Goal: Information Seeking & Learning: Learn about a topic

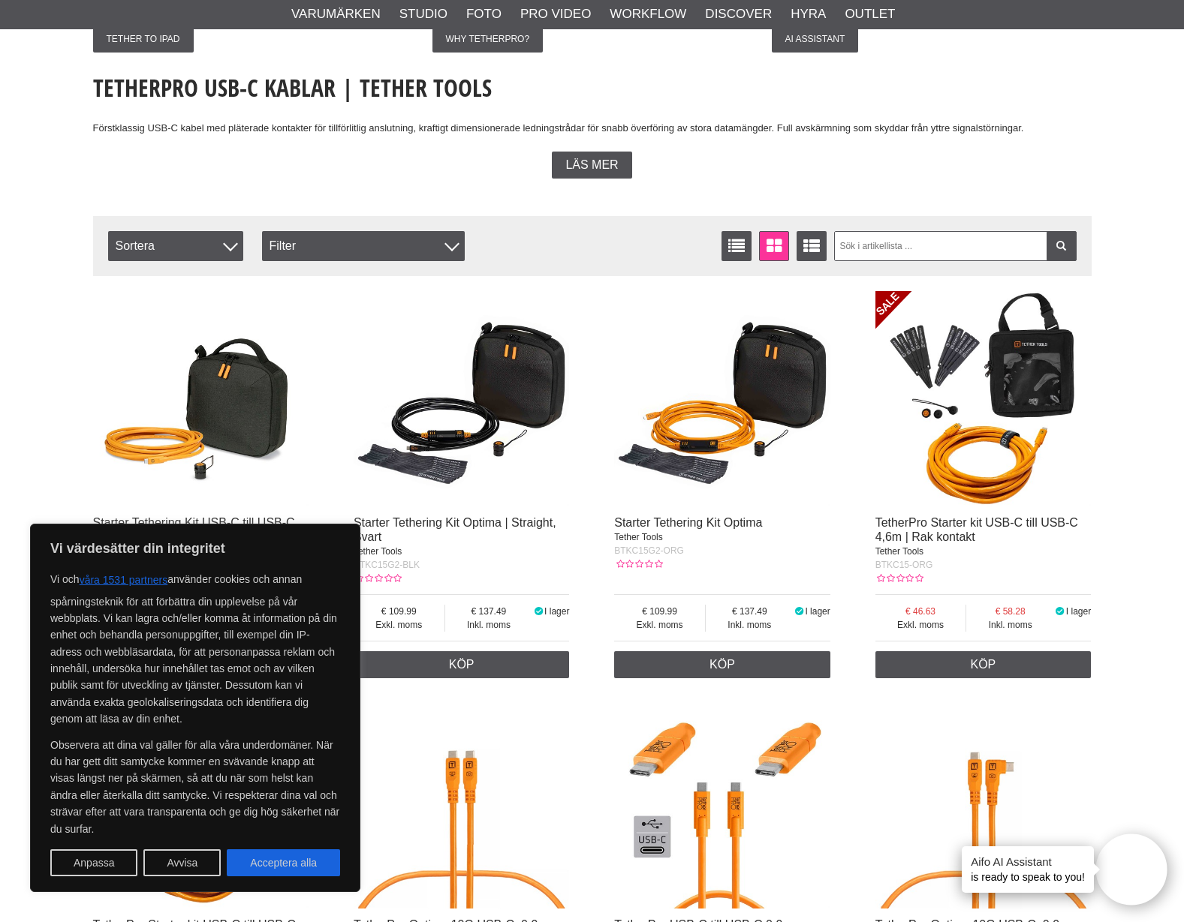
scroll to position [332, 0]
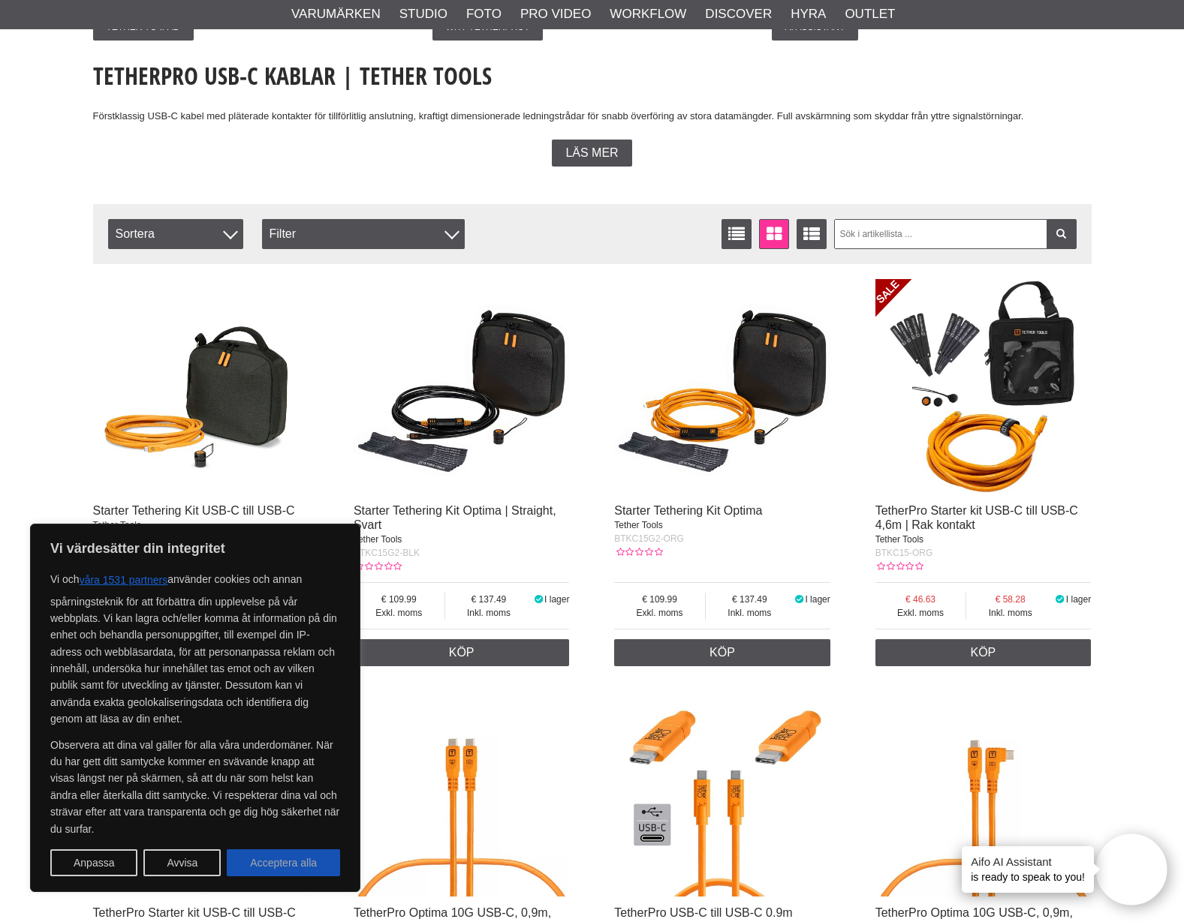
click at [261, 866] on button "Acceptera alla" at bounding box center [283, 863] width 113 height 27
checkbox input "true"
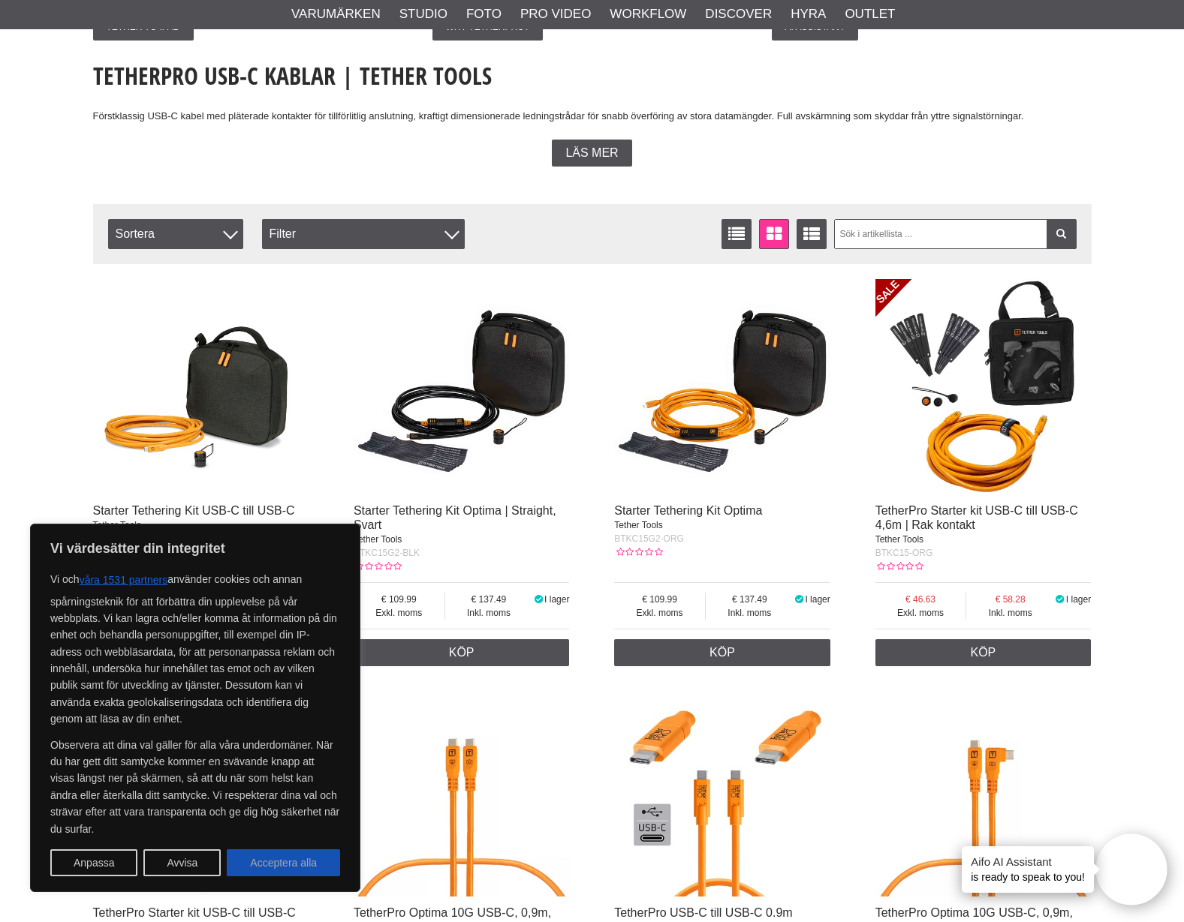
checkbox input "true"
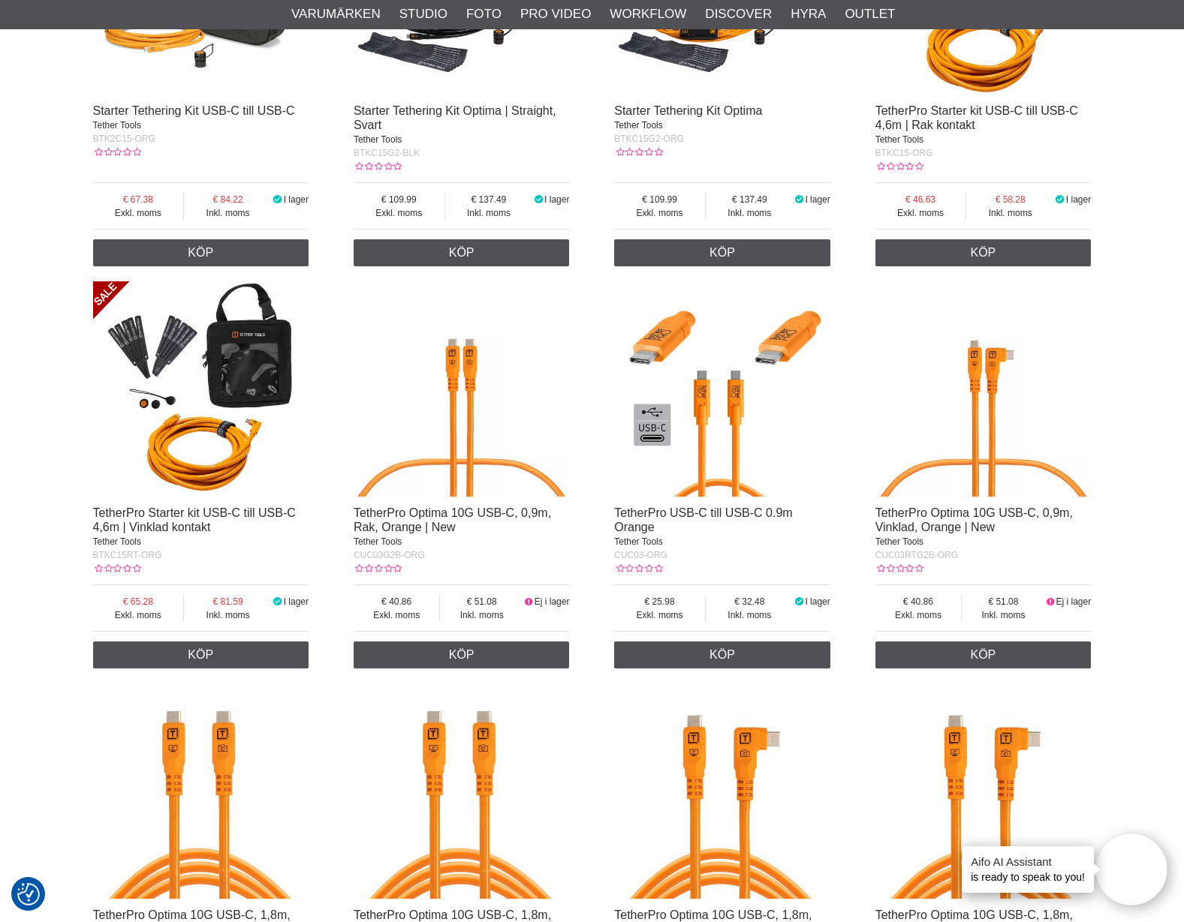
scroll to position [736, 0]
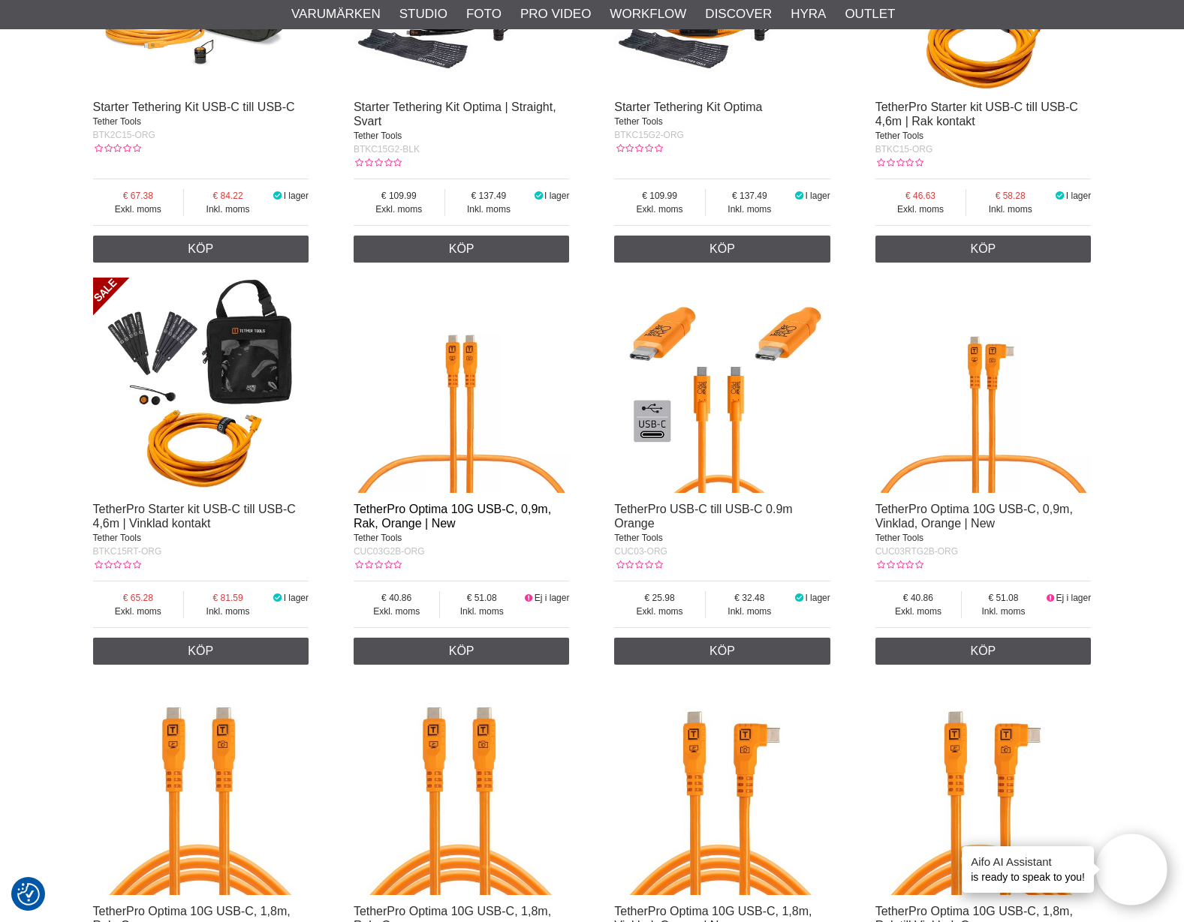
click at [439, 509] on link "TetherPro Optima 10G USB-C, 0,9m, Rak, Orange | New" at bounding box center [452, 516] width 197 height 27
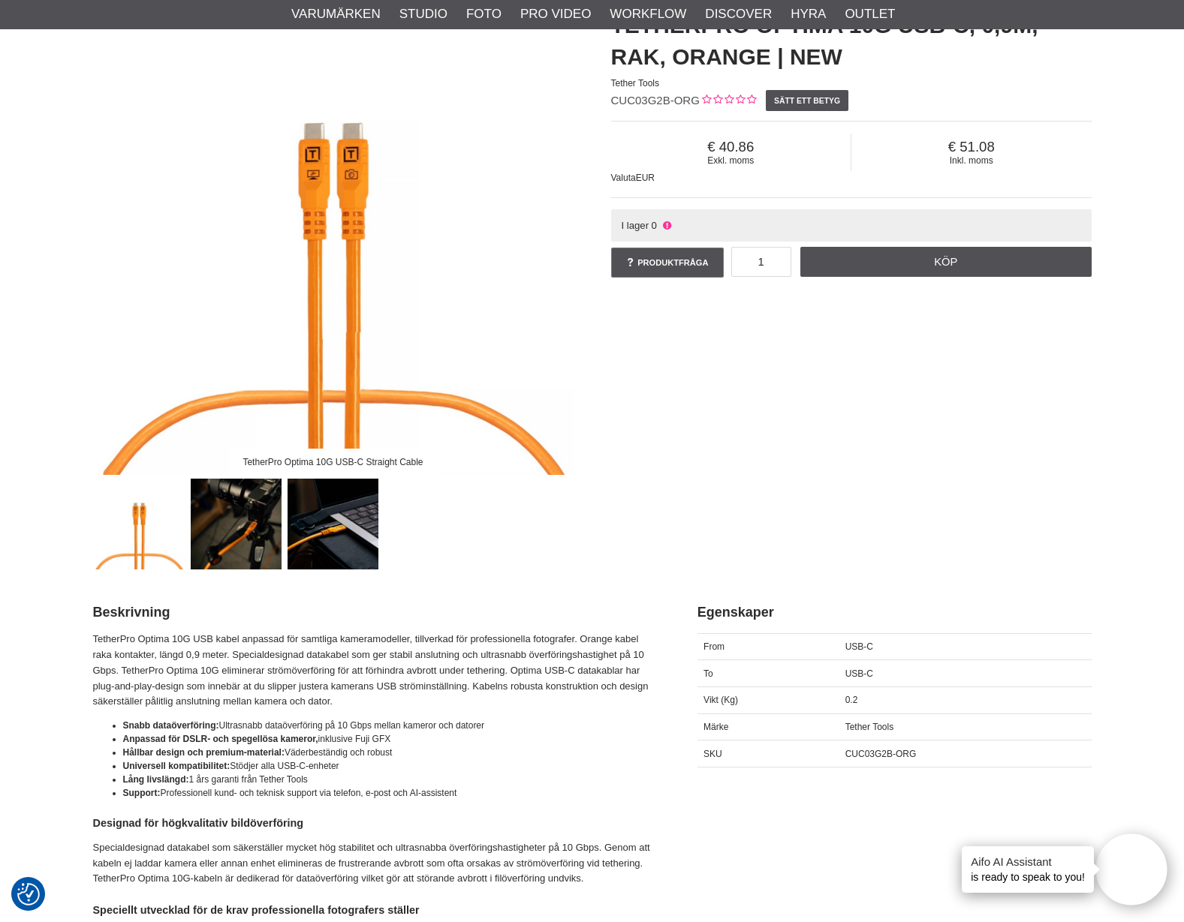
scroll to position [158, 0]
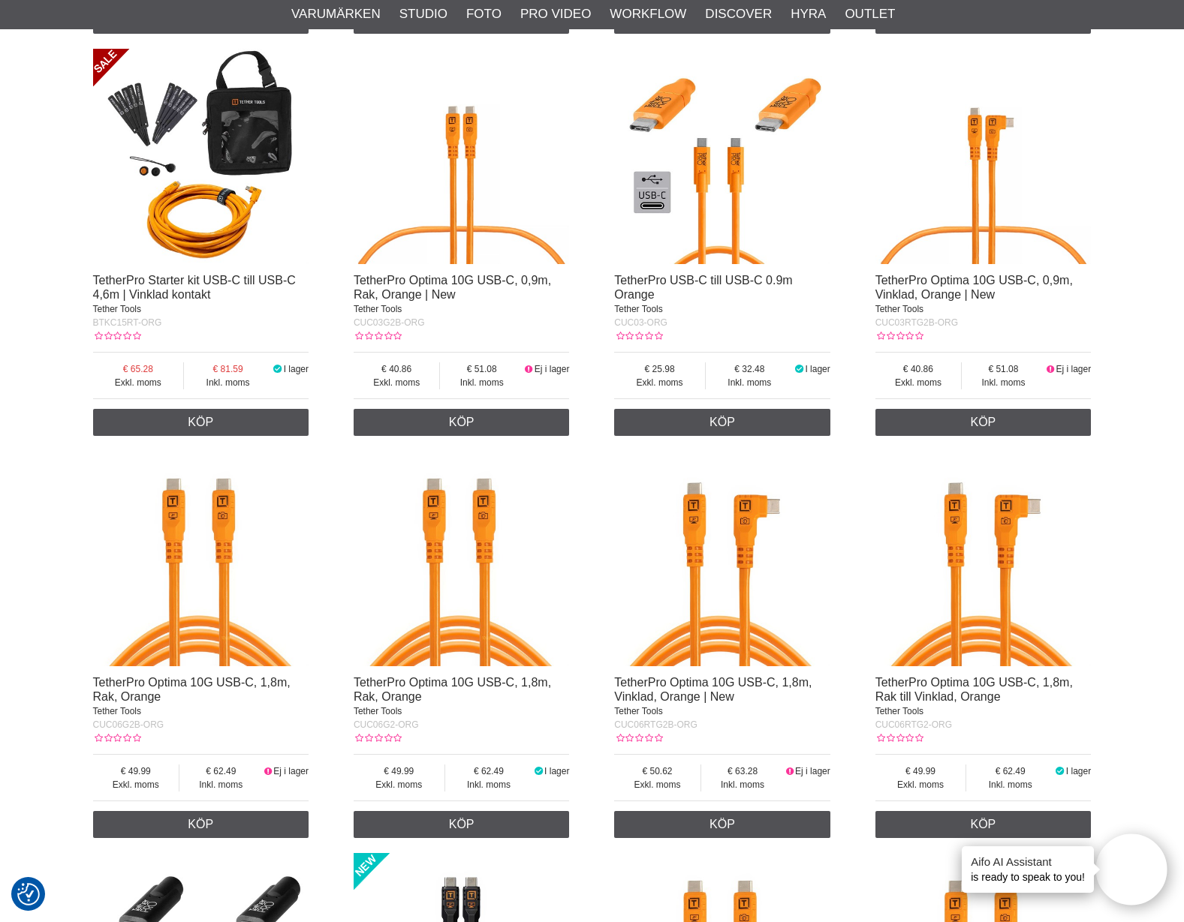
scroll to position [966, 0]
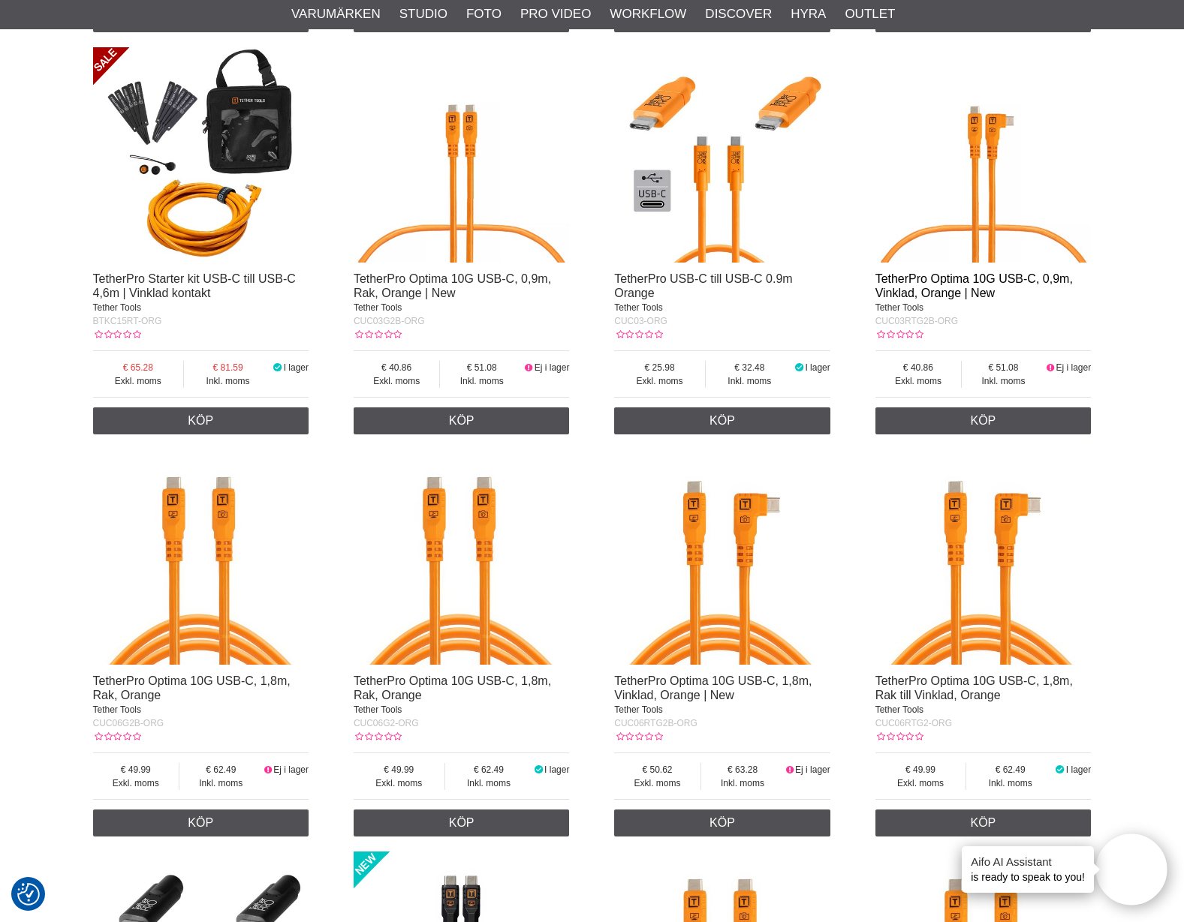
click at [962, 278] on link "TetherPro Optima 10G USB-C, 0,9m, Vinklad, Orange | New" at bounding box center [973, 285] width 197 height 27
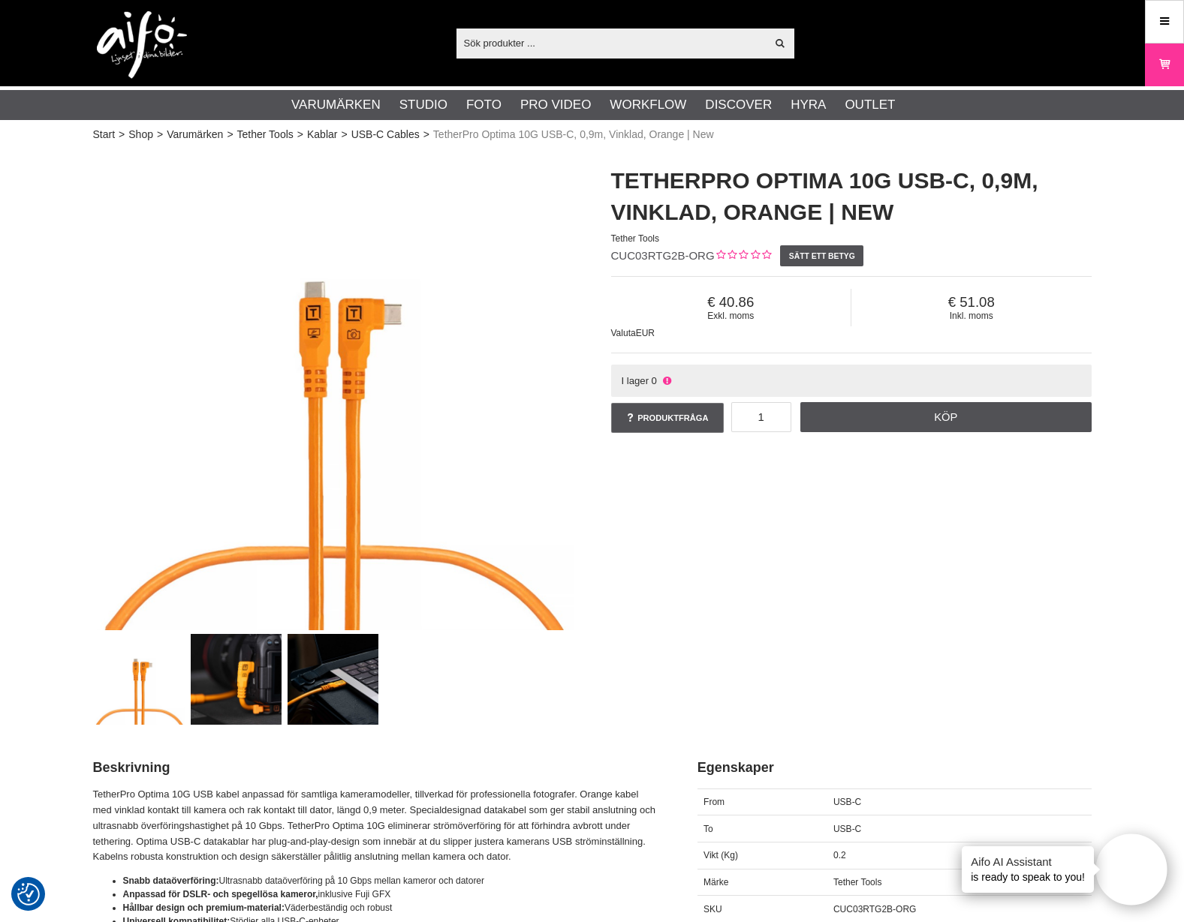
click at [685, 254] on span "CUC03RTG2B-ORG" at bounding box center [663, 255] width 104 height 13
drag, startPoint x: 714, startPoint y: 255, endPoint x: 611, endPoint y: 251, distance: 102.9
click at [611, 251] on div "TetherPro Optima 10G USB-C, 0,9m, Vinklad, Orange | New Tether Tools CUC03RTG2B…" at bounding box center [851, 300] width 518 height 301
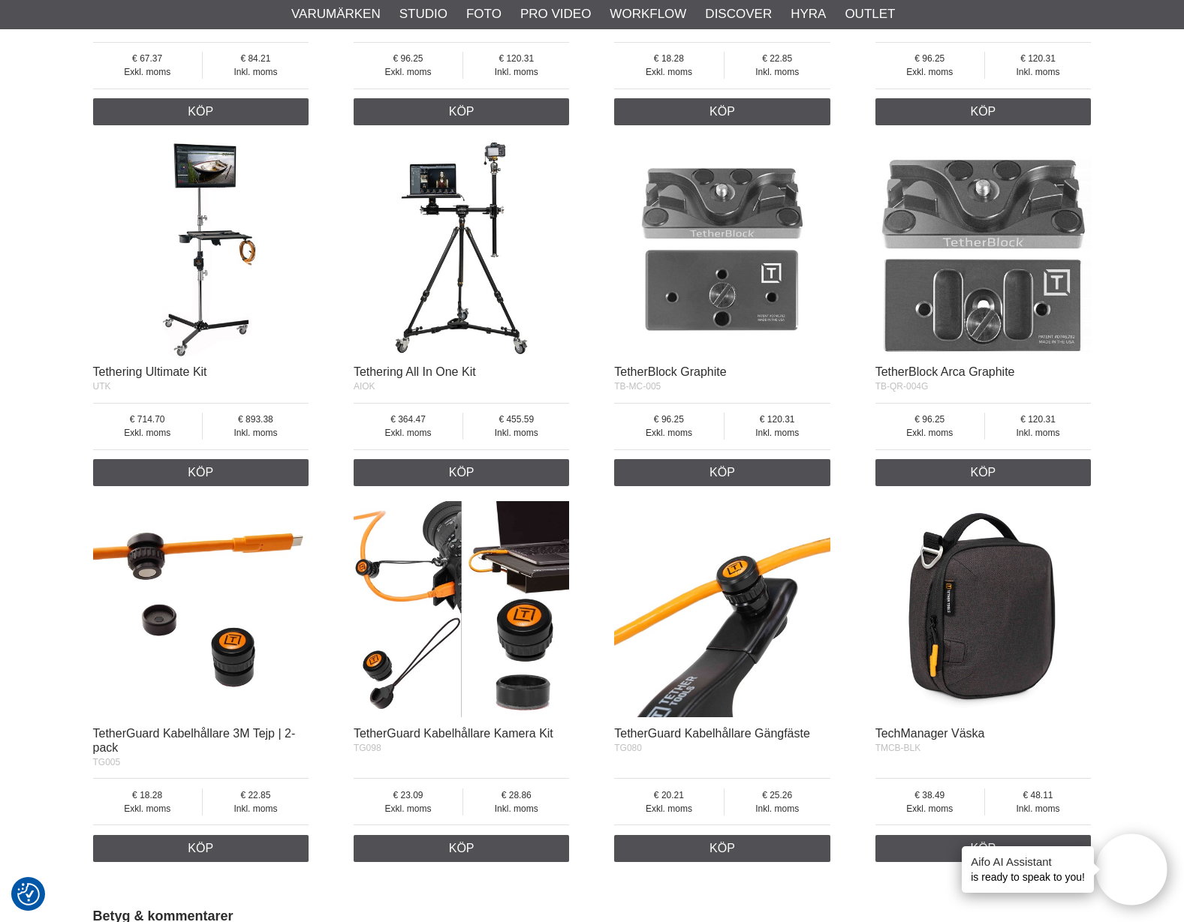
scroll to position [1749, 0]
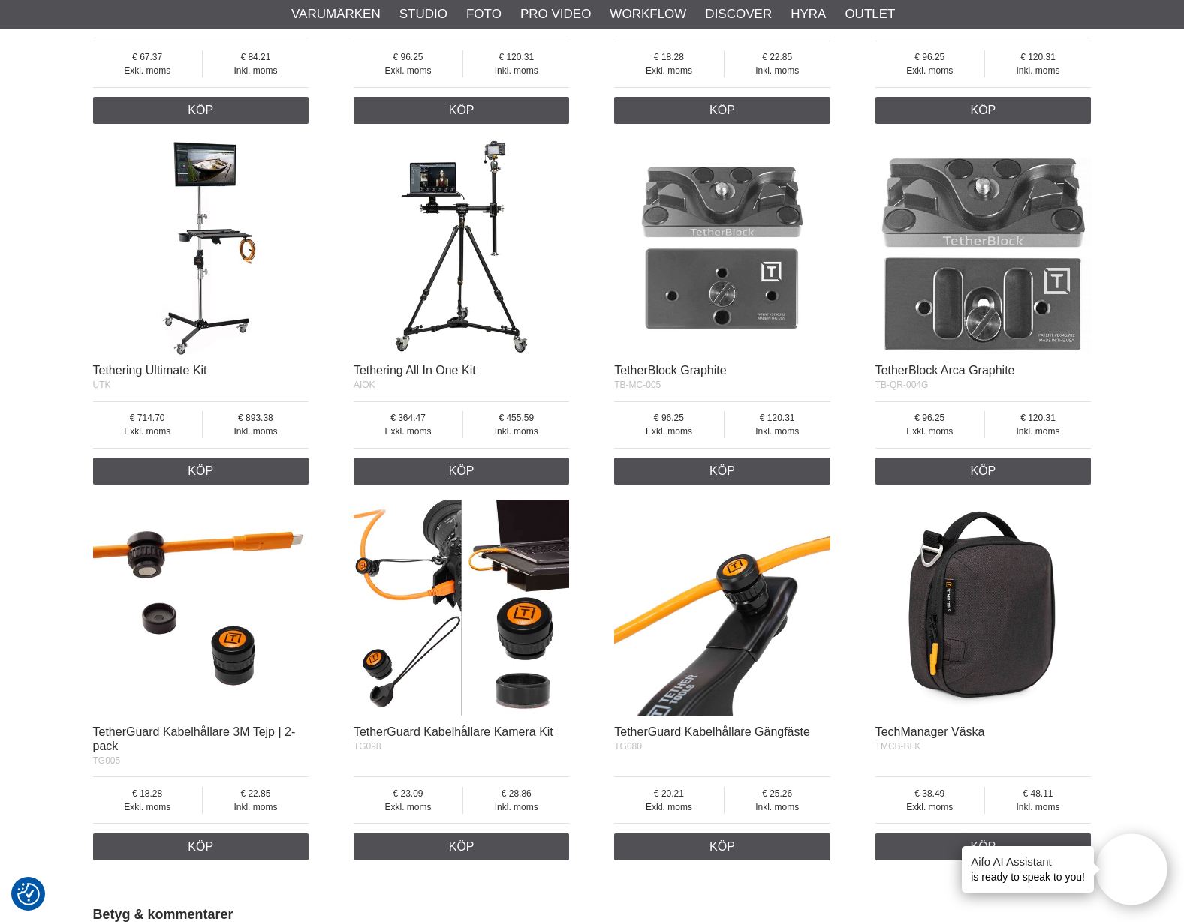
click at [494, 571] on img at bounding box center [462, 608] width 216 height 216
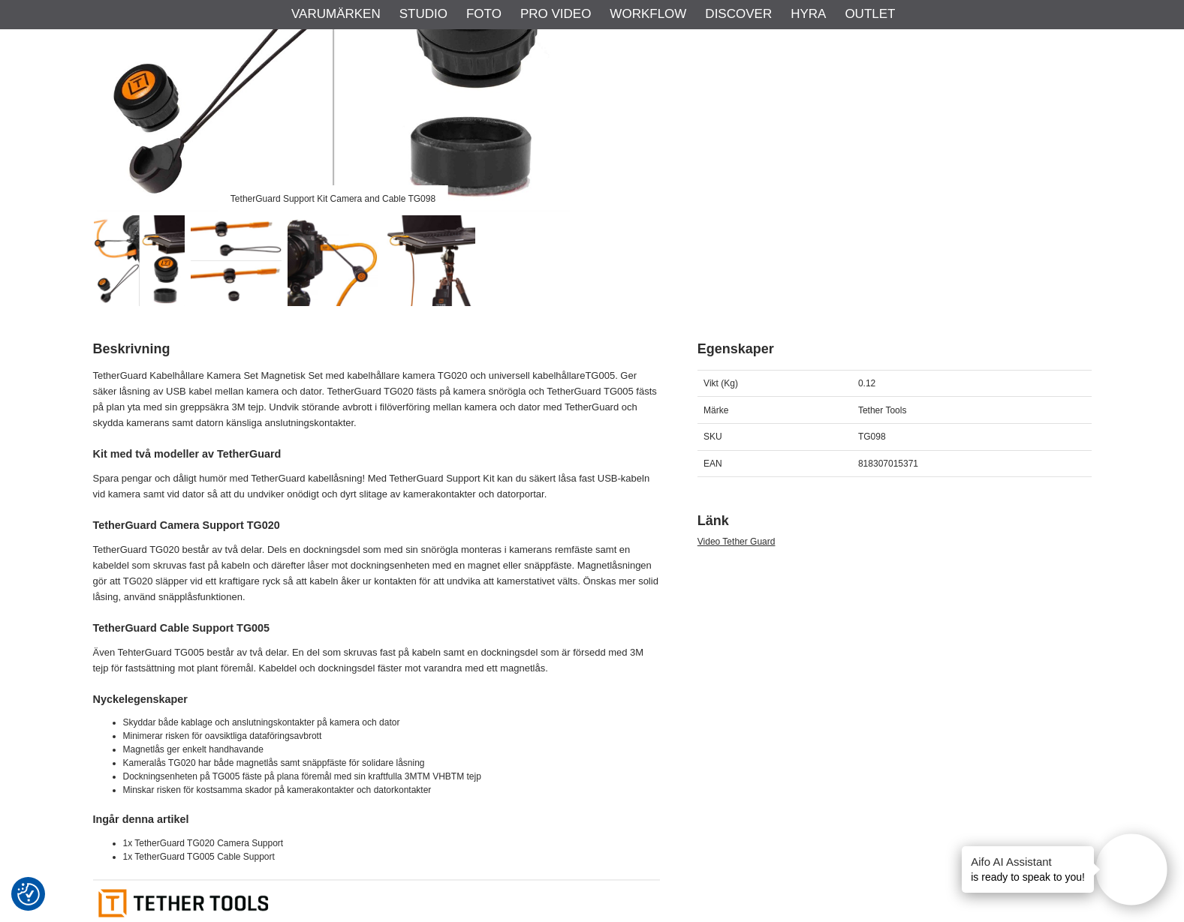
scroll to position [427, 0]
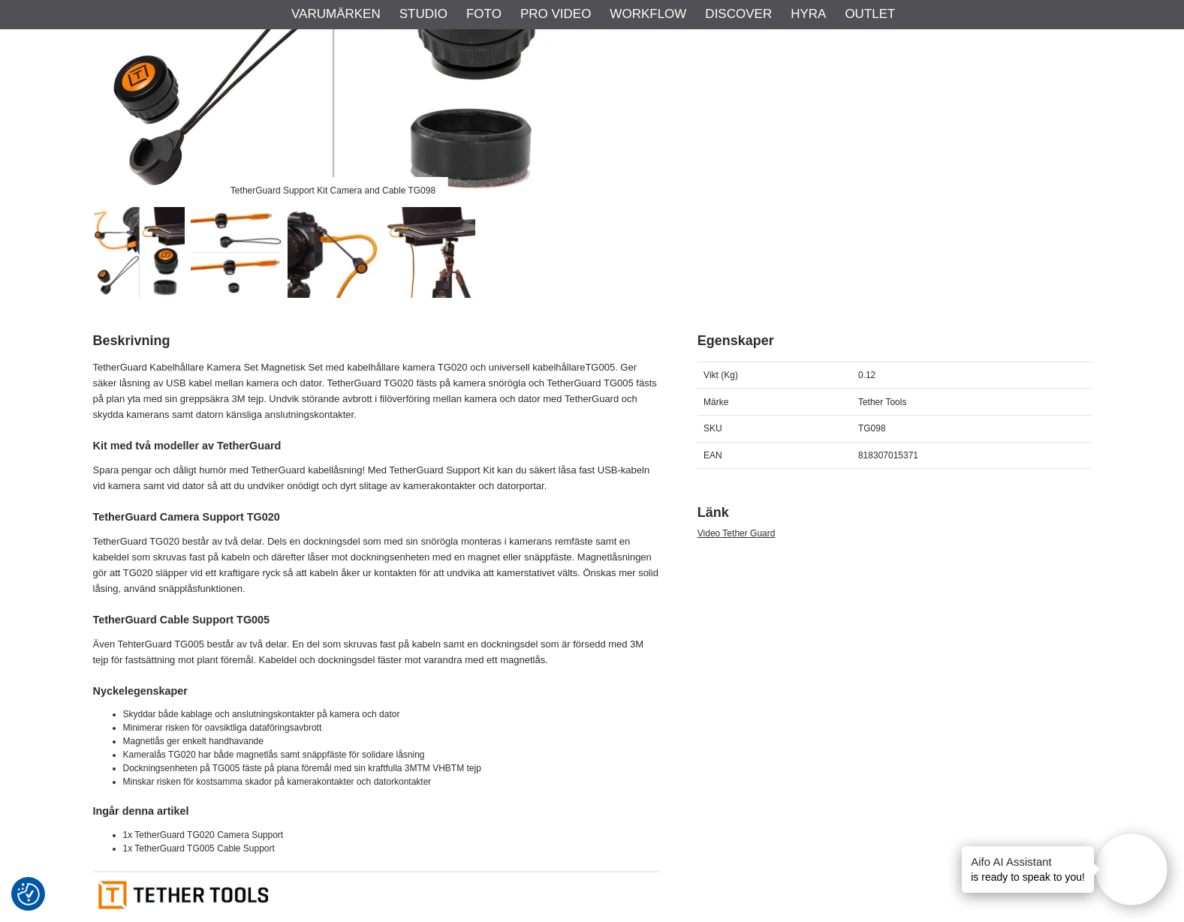
click at [453, 255] on img at bounding box center [429, 252] width 91 height 91
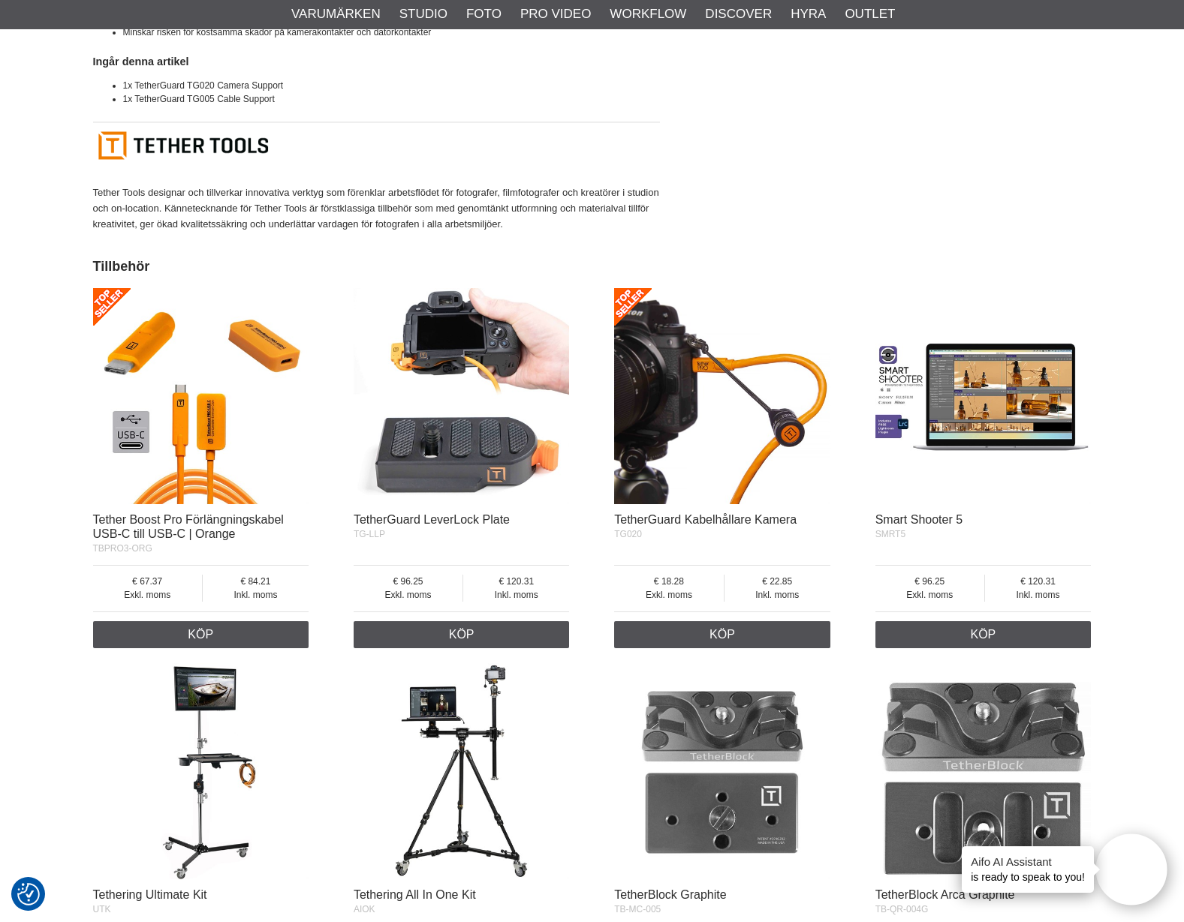
scroll to position [1180, 0]
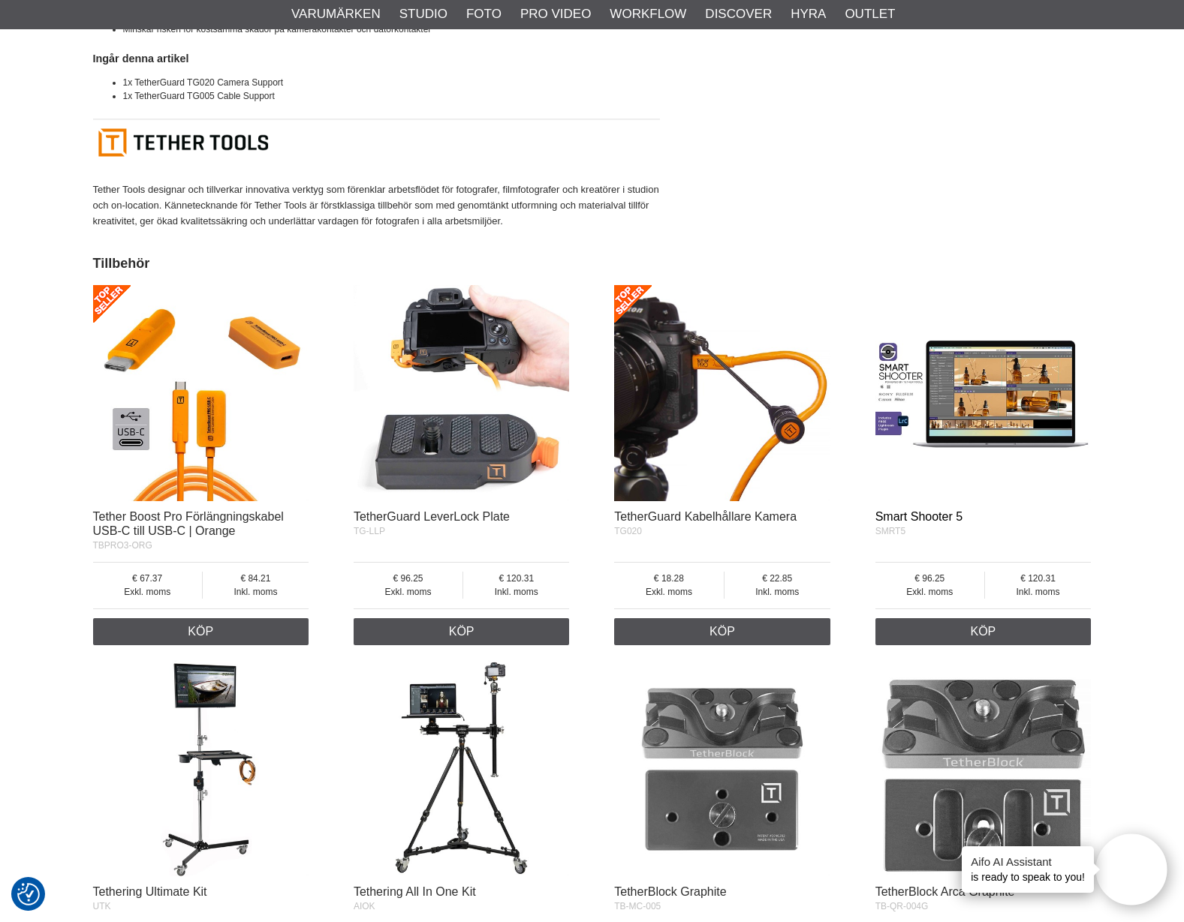
click at [912, 510] on link "Smart Shooter 5" at bounding box center [919, 516] width 88 height 13
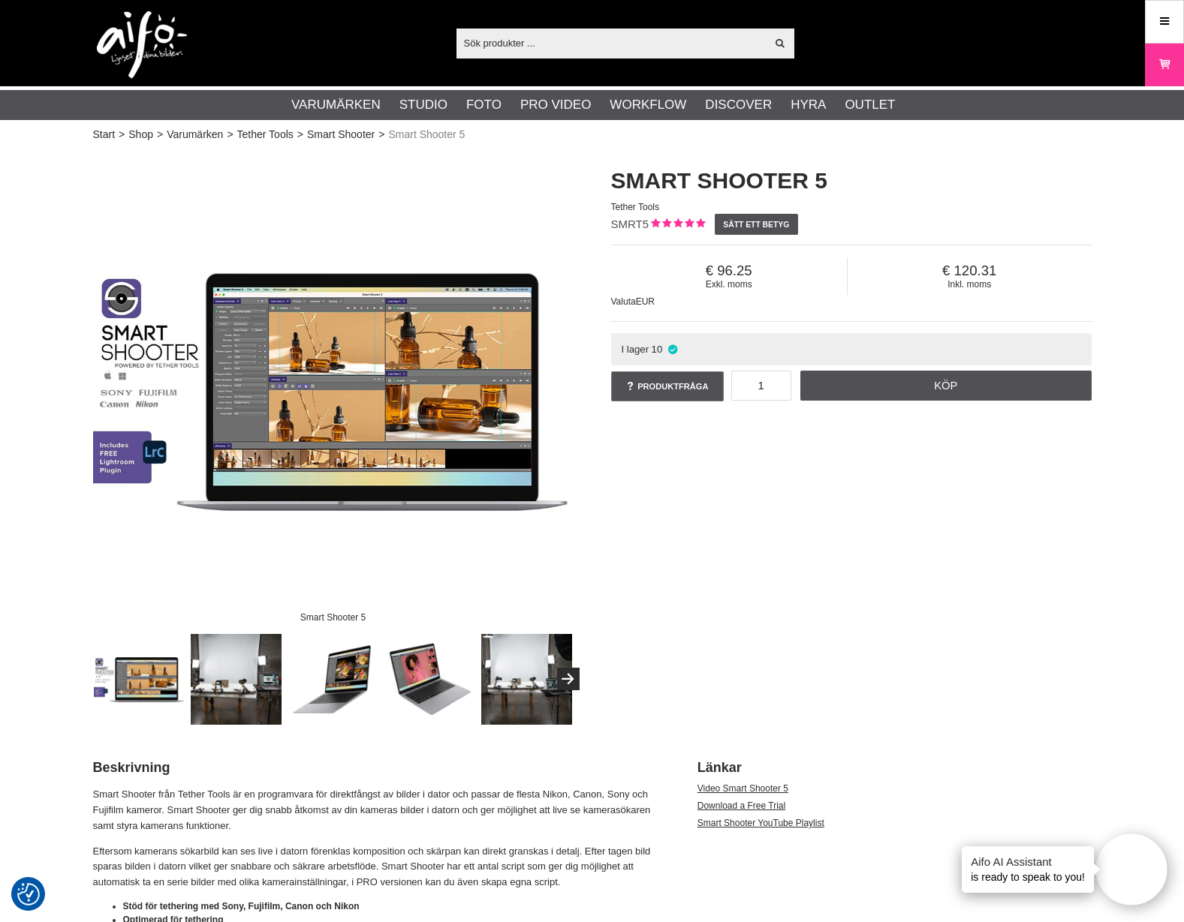
click at [123, 450] on img at bounding box center [333, 390] width 480 height 480
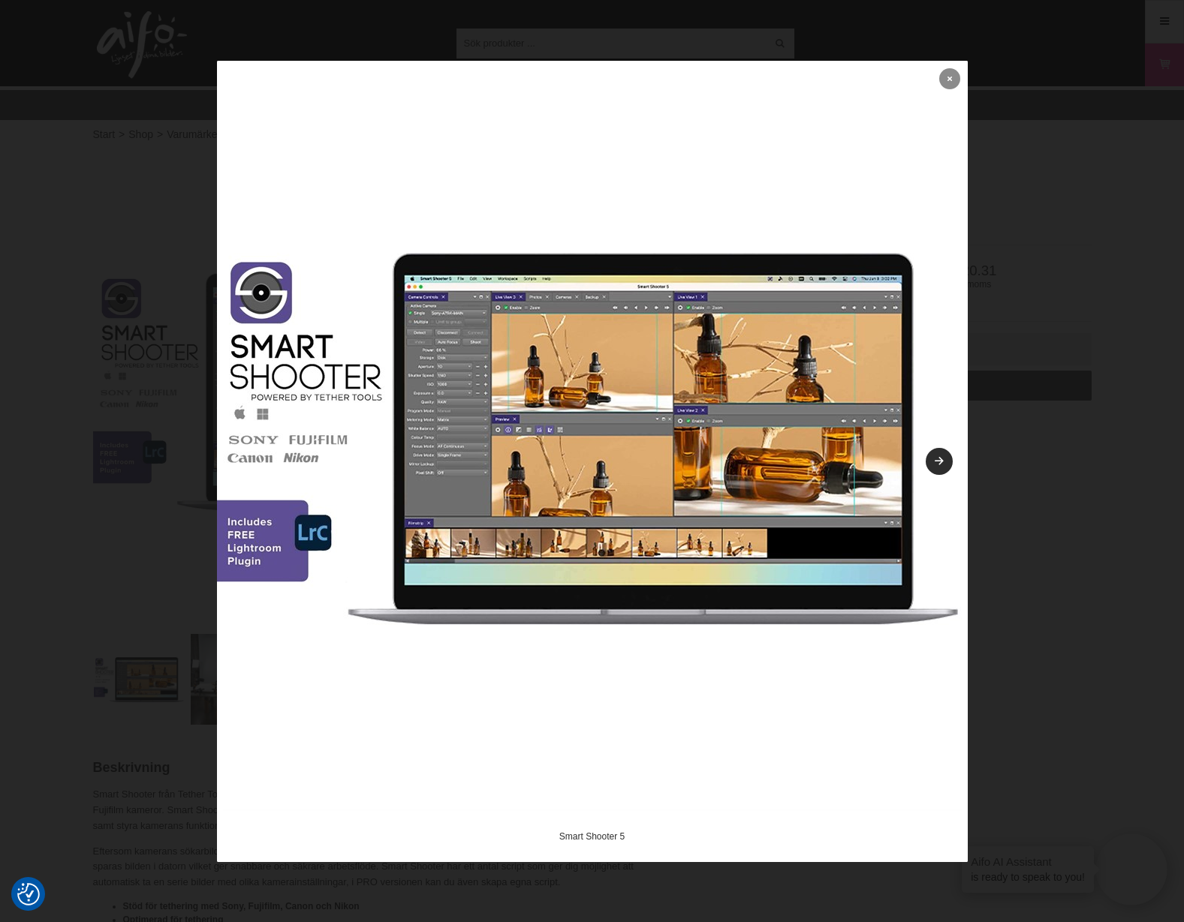
click at [953, 78] on link at bounding box center [949, 78] width 21 height 21
